Goal: Task Accomplishment & Management: Manage account settings

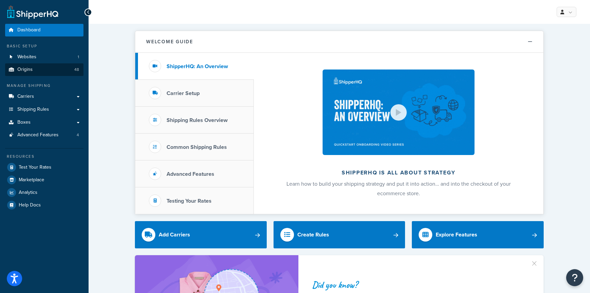
click at [59, 69] on link "Origins 48" at bounding box center [44, 69] width 78 height 13
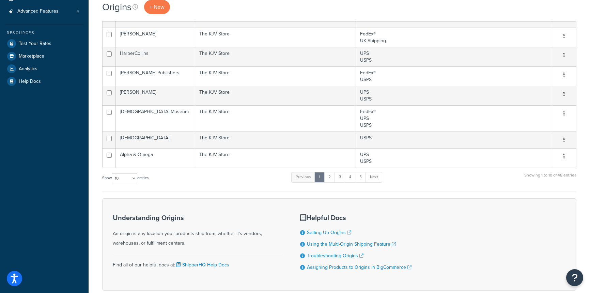
scroll to position [157, 0]
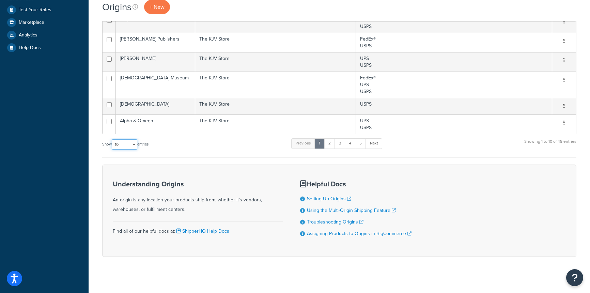
click at [125, 146] on select "10 15 25 50 100 1000" at bounding box center [125, 144] width 26 height 10
select select "100"
click at [112, 139] on select "10 15 25 50 100 1000" at bounding box center [125, 144] width 26 height 10
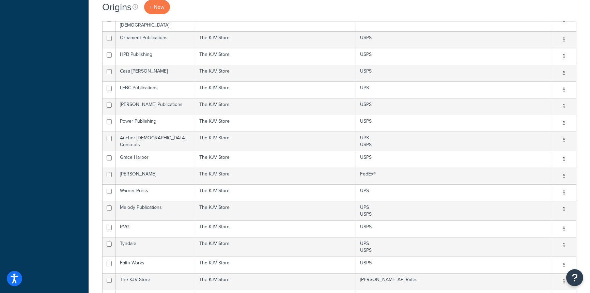
scroll to position [823, 0]
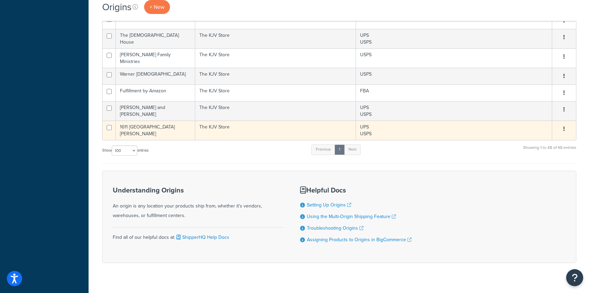
click at [572, 121] on td "Edit Duplicate Delete" at bounding box center [564, 130] width 24 height 19
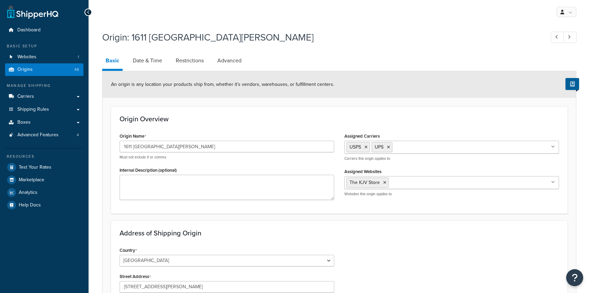
select select "3"
click at [231, 62] on link "Advanced" at bounding box center [229, 60] width 31 height 16
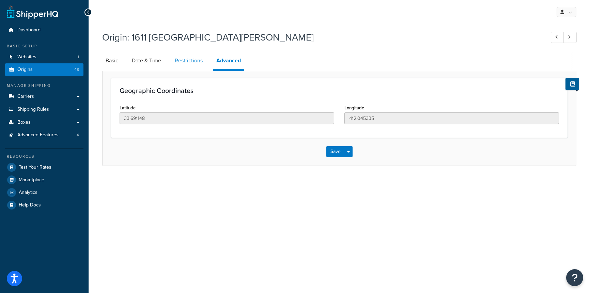
click at [191, 60] on link "Restrictions" at bounding box center [188, 60] width 35 height 16
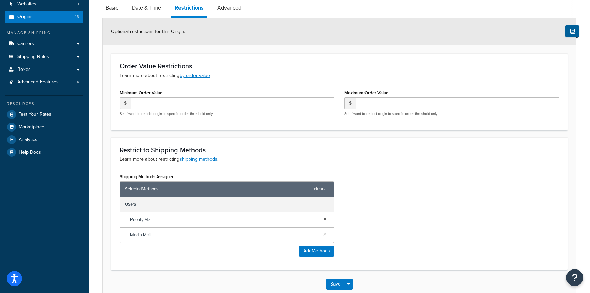
scroll to position [92, 0]
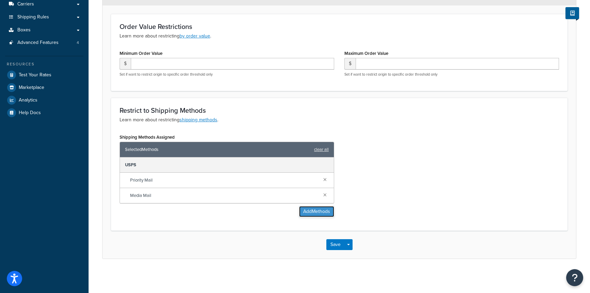
click at [313, 213] on button "Add Methods" at bounding box center [316, 211] width 35 height 11
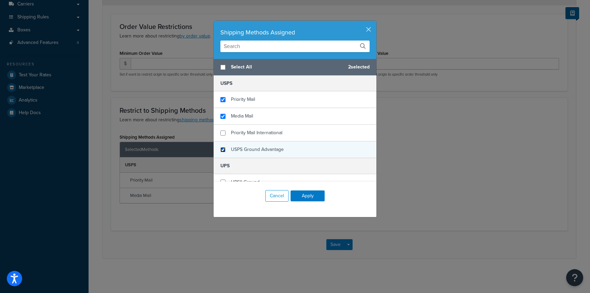
checkbox input "false"
click at [221, 149] on input "checkbox" at bounding box center [222, 149] width 5 height 5
checkbox input "true"
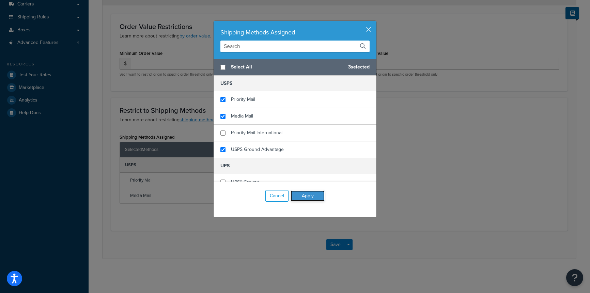
click at [304, 195] on button "Apply" at bounding box center [307, 195] width 34 height 11
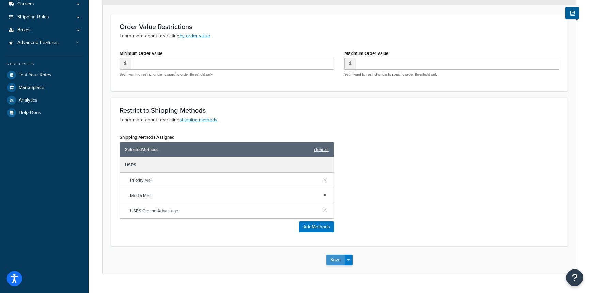
click at [338, 260] on button "Save" at bounding box center [335, 259] width 18 height 11
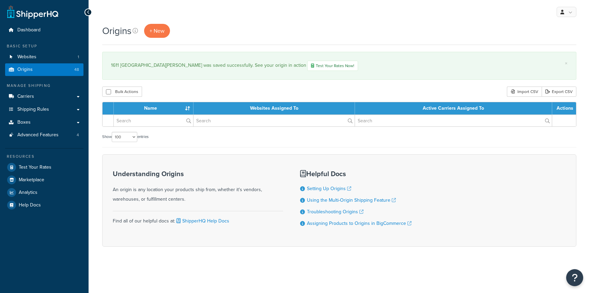
select select "100"
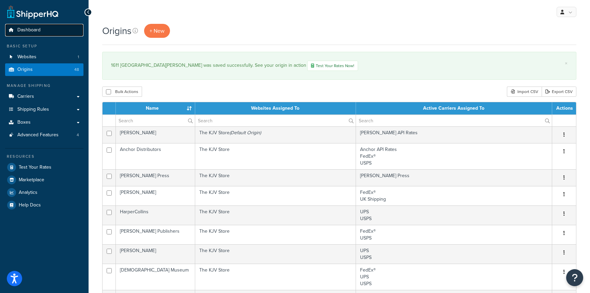
click at [39, 30] on span "Dashboard" at bounding box center [28, 30] width 23 height 6
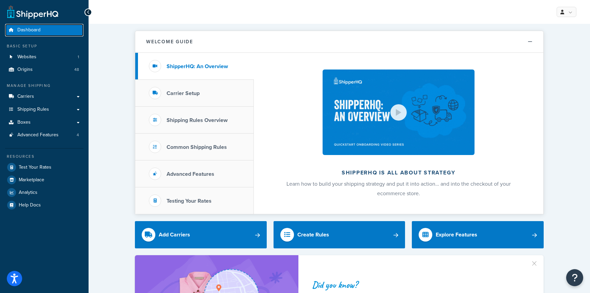
click at [34, 34] on link "Dashboard" at bounding box center [44, 30] width 78 height 13
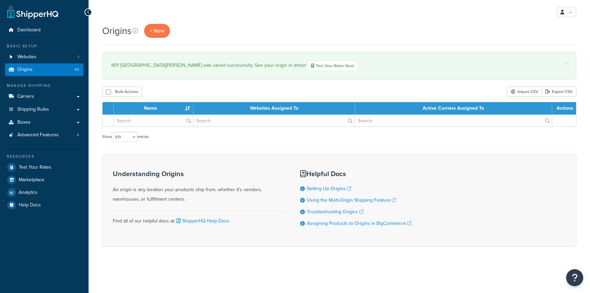
select select "100"
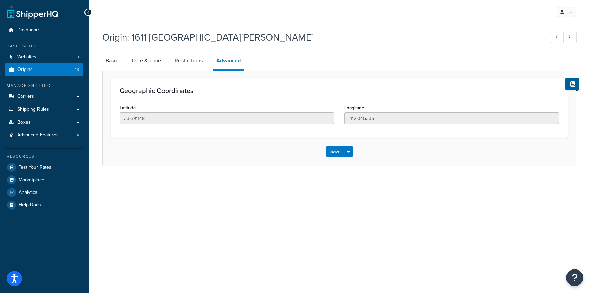
select select "3"
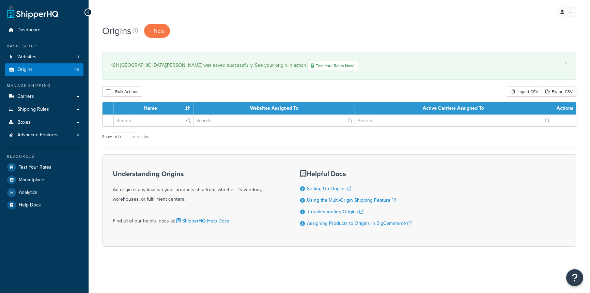
select select "100"
